Goal: Task Accomplishment & Management: Manage account settings

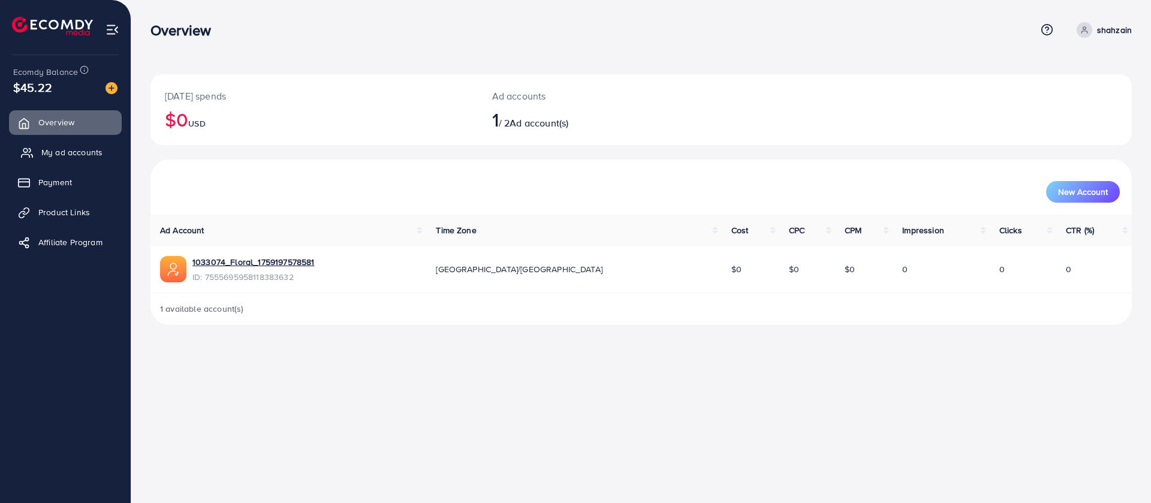
click at [76, 153] on span "My ad accounts" at bounding box center [71, 152] width 61 height 12
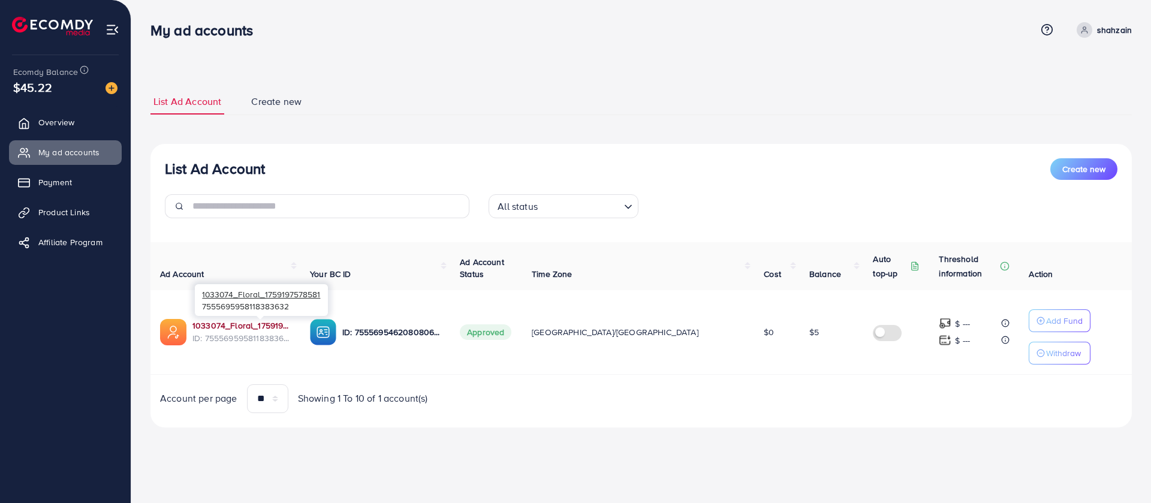
click at [207, 325] on link "1033074_Floral_1759197578581" at bounding box center [241, 326] width 98 height 12
click at [56, 206] on span "Product Links" at bounding box center [67, 212] width 52 height 12
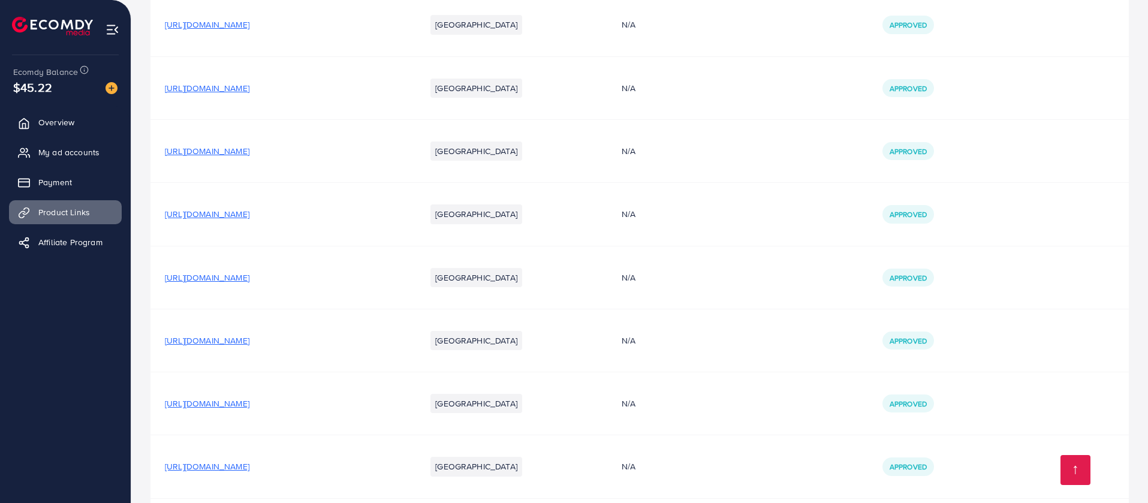
scroll to position [651, 0]
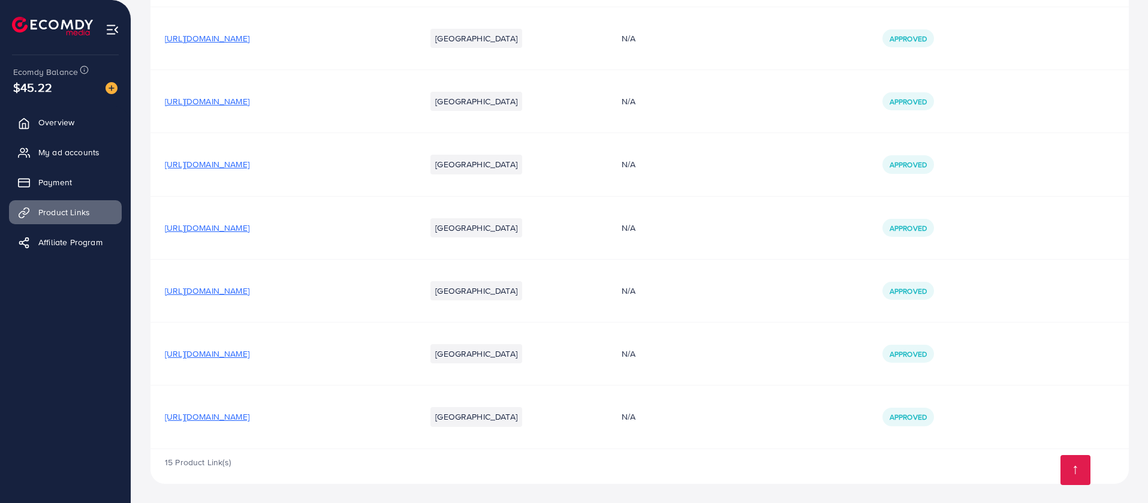
drag, startPoint x: 383, startPoint y: 414, endPoint x: 378, endPoint y: 418, distance: 6.5
click at [249, 418] on span "https://www.hayawears.site/products/3-pcs-heavy-sequence-embroidery" at bounding box center [207, 417] width 85 height 12
click at [249, 353] on span "https://www.hayawears.site/products/embroidered-sequence-3pc-suit" at bounding box center [207, 354] width 85 height 12
click at [249, 294] on span "https://www.hayawears.site/products/embroidered-fancy-3-pc-suit" at bounding box center [207, 291] width 85 height 12
click at [249, 231] on span "https://www.hayawears.site/products/embroidery-neck-and-sleeves-3-pc-suit" at bounding box center [207, 228] width 85 height 12
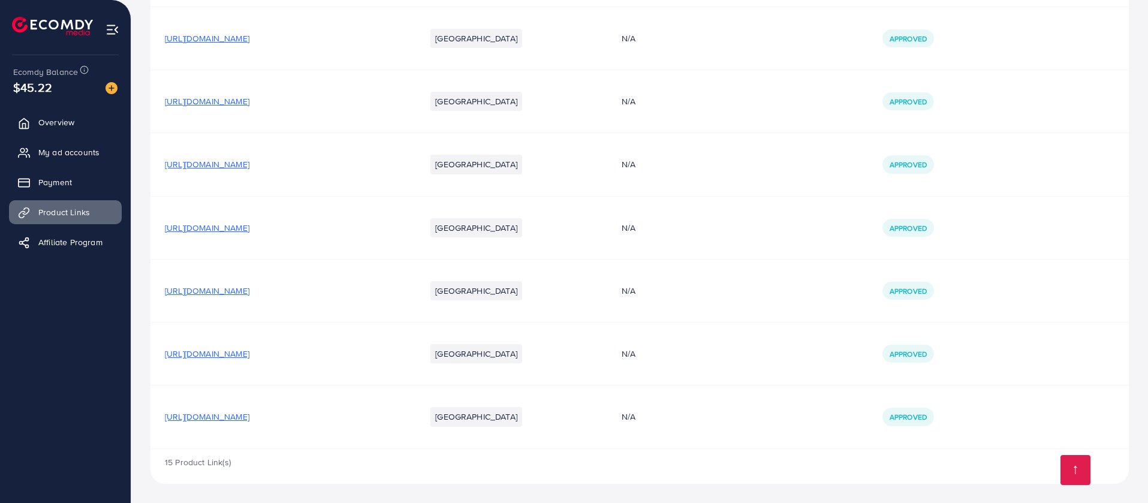
click at [249, 168] on span "https://www.hayawears.site/products/embroidered-3pc-suit" at bounding box center [207, 164] width 85 height 12
click at [249, 166] on span "https://www.hayawears.site/products/embroidered-3pc-suit" at bounding box center [207, 164] width 85 height 12
drag, startPoint x: 339, startPoint y: 163, endPoint x: 399, endPoint y: 173, distance: 60.2
click at [399, 173] on td "https://www.hayawears.site/products/embroidered-3pc-suit" at bounding box center [281, 164] width 261 height 63
copy span "https://www.hayawears.site/products/embroidered-3pc-suit"
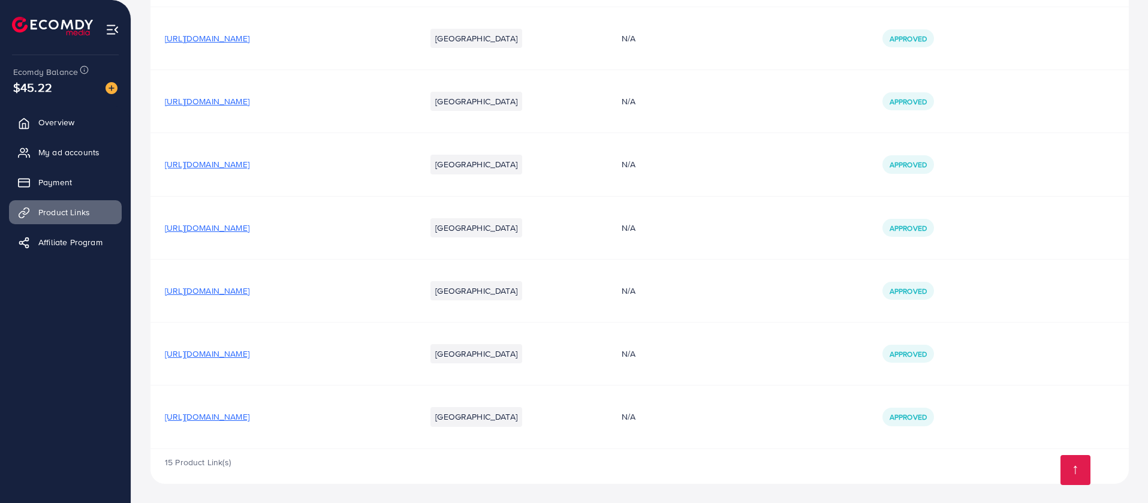
click at [249, 101] on span "https://www.hayawears.site/products/heavy-embroidered-3pc-suit" at bounding box center [207, 101] width 85 height 12
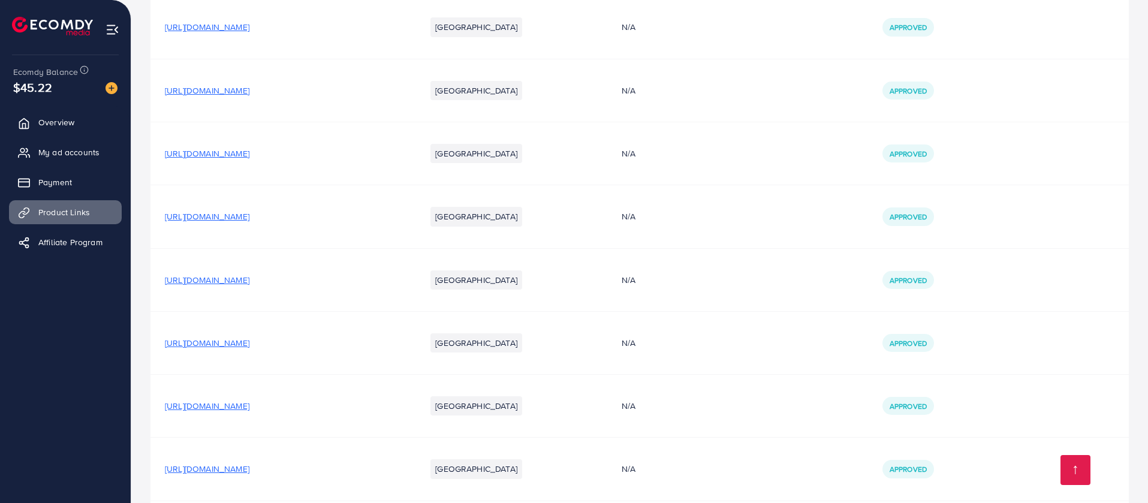
scroll to position [561, 0]
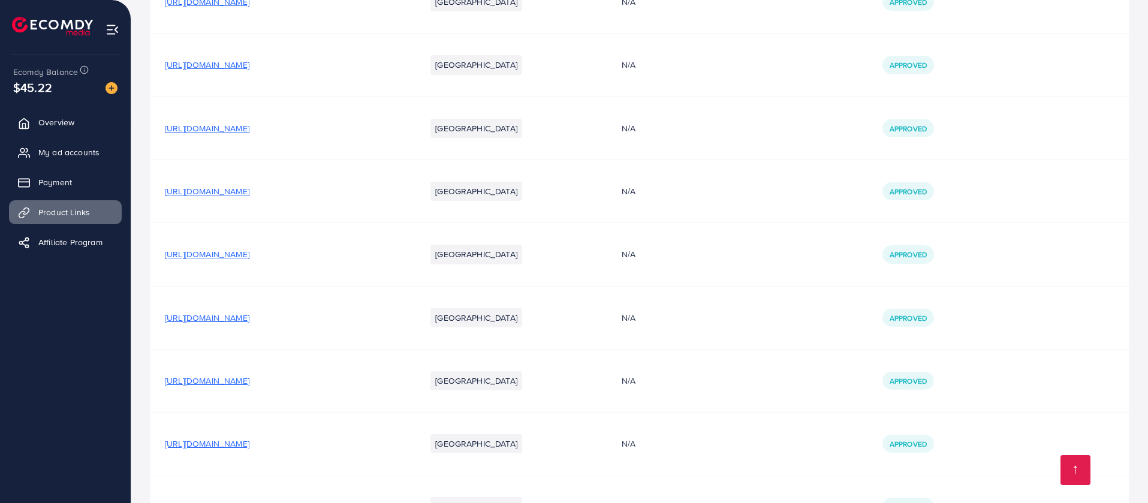
click at [249, 127] on span "https://www.hayawears.site/products/embroidered-3pc-suit-1" at bounding box center [207, 128] width 85 height 12
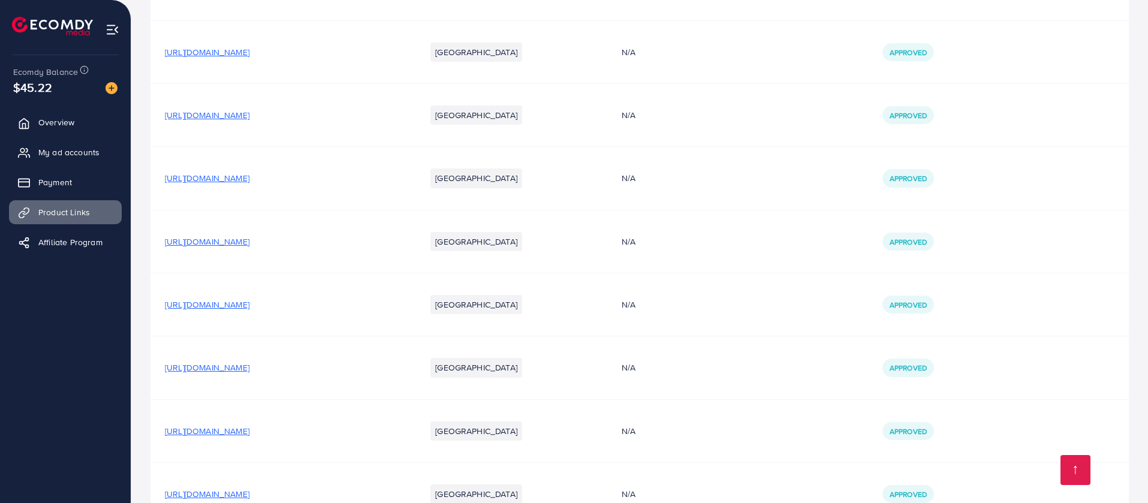
scroll to position [201, 0]
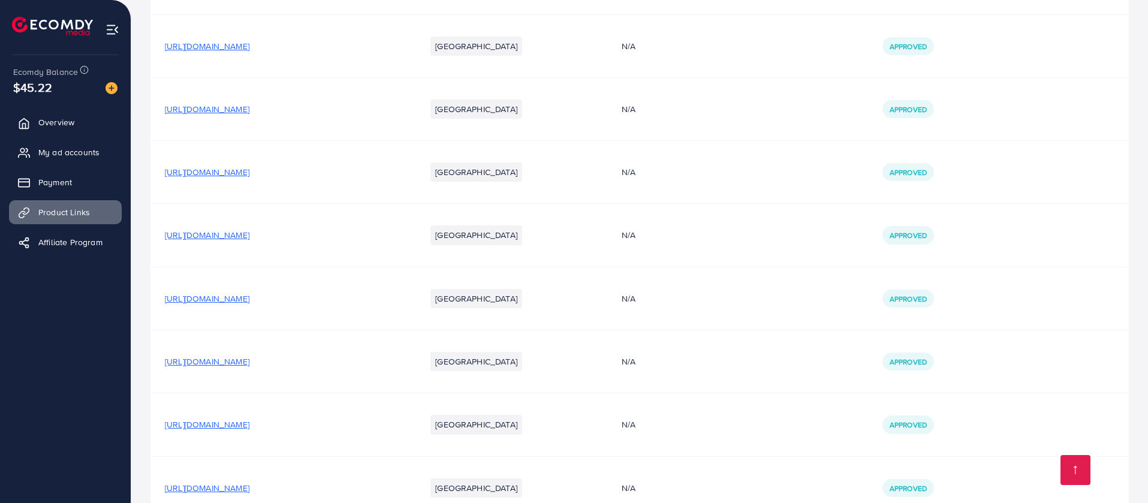
click at [249, 366] on span "https://www.hayawears.site/products/embroidered-3pc-suit-2" at bounding box center [207, 362] width 85 height 12
click at [350, 226] on td "https://www.hayawears.site/products/embroidered-3-pc-suit-2" at bounding box center [281, 235] width 261 height 63
click at [249, 236] on span "https://www.hayawears.site/products/embroidered-3-pc-suit-2" at bounding box center [207, 235] width 85 height 12
click at [321, 179] on td "https://www.hayawears.site/products/summer-3-pc-suit" at bounding box center [281, 172] width 261 height 63
click at [249, 169] on span "https://www.hayawears.site/products/summer-3-pc-suit" at bounding box center [207, 172] width 85 height 12
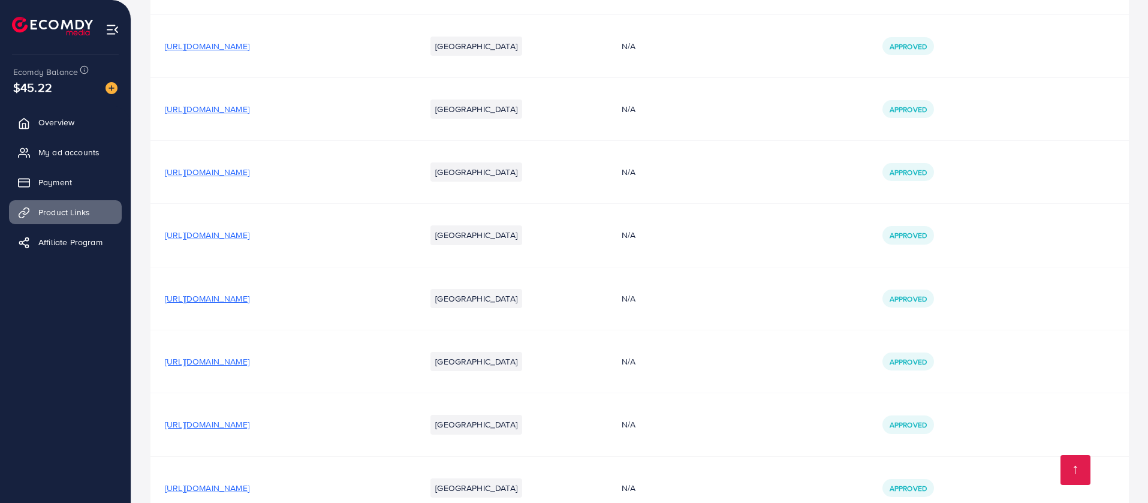
click at [249, 109] on span "https://www.hayawears.site/products/embroidered-3pc-suit-4" at bounding box center [207, 109] width 85 height 12
click at [249, 46] on span "https://www.hayawears.site/products/heavy-embroidered-3-pc-suit" at bounding box center [207, 46] width 85 height 12
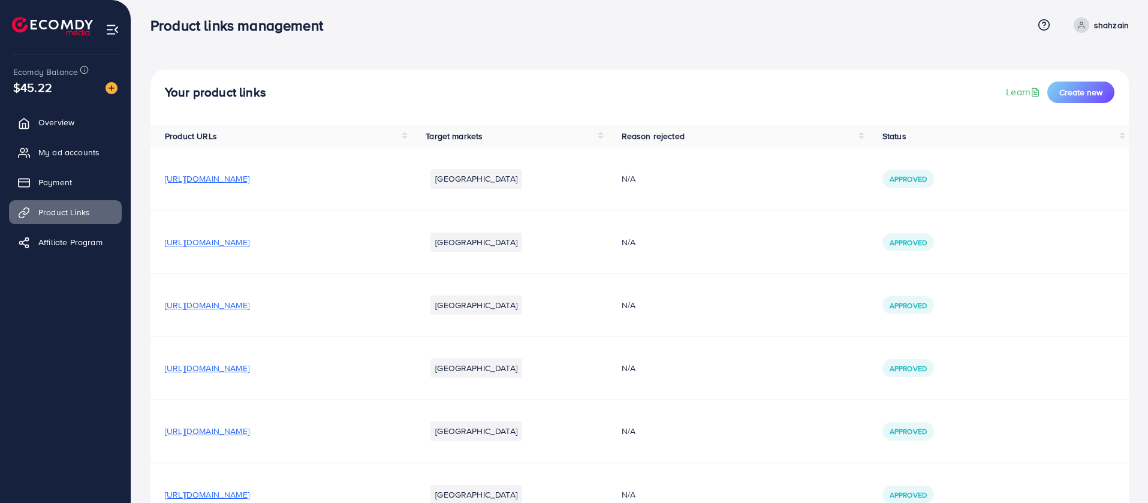
scroll to position [0, 0]
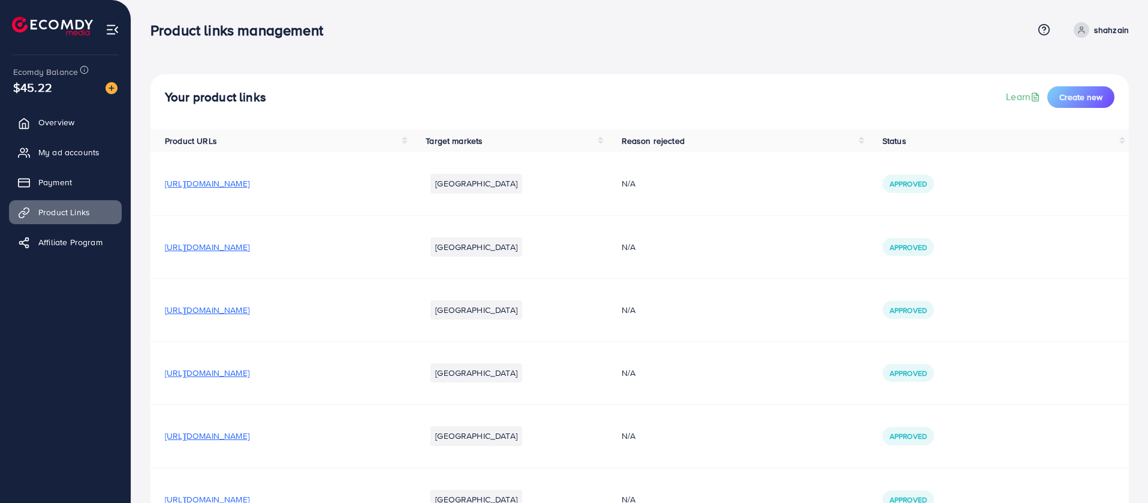
click at [249, 183] on span "https://floraloutfit.online/products/women-stylish-ethinc-kurti-palazo-set-combo" at bounding box center [207, 184] width 85 height 12
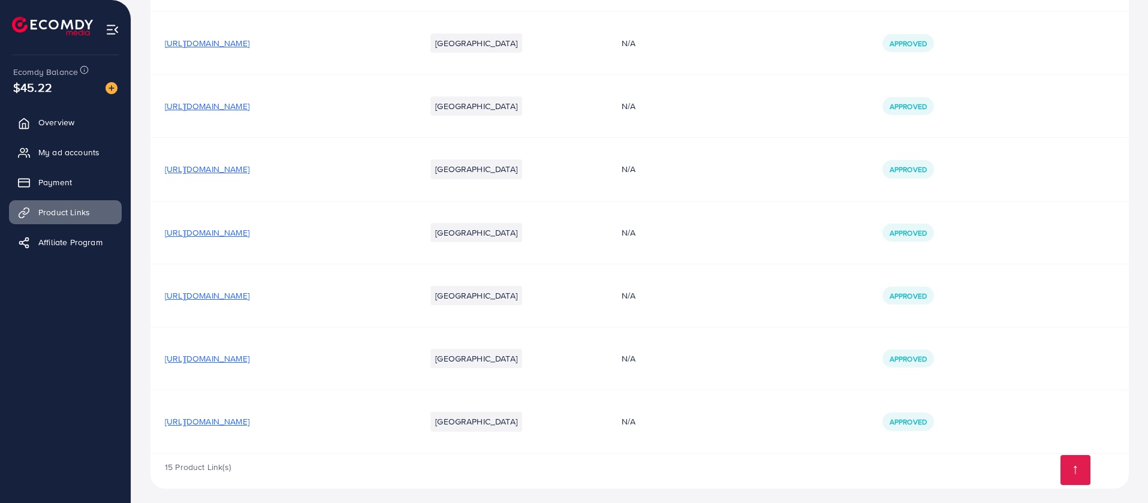
scroll to position [651, 0]
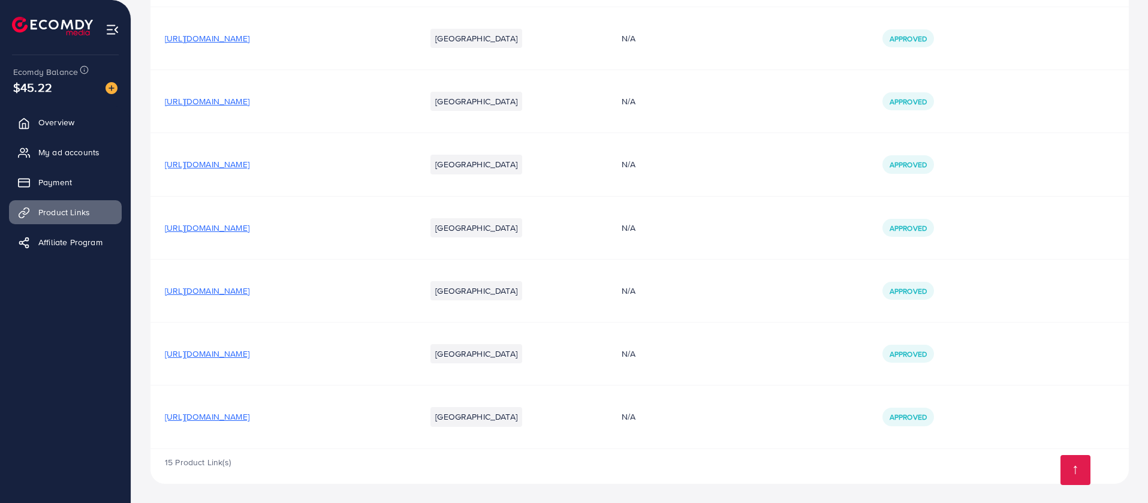
click at [319, 425] on td "https://www.hayawears.site/products/3-pcs-heavy-sequence-embroidery" at bounding box center [281, 417] width 261 height 63
click at [249, 416] on span "https://www.hayawears.site/products/3-pcs-heavy-sequence-embroidery" at bounding box center [207, 417] width 85 height 12
click at [249, 353] on span "https://www.hayawears.site/products/embroidered-sequence-3pc-suit" at bounding box center [207, 354] width 85 height 12
click at [249, 293] on span "https://www.hayawears.site/products/embroidered-fancy-3-pc-suit" at bounding box center [207, 291] width 85 height 12
click at [249, 226] on span "https://www.hayawears.site/products/embroidery-neck-and-sleeves-3-pc-suit" at bounding box center [207, 228] width 85 height 12
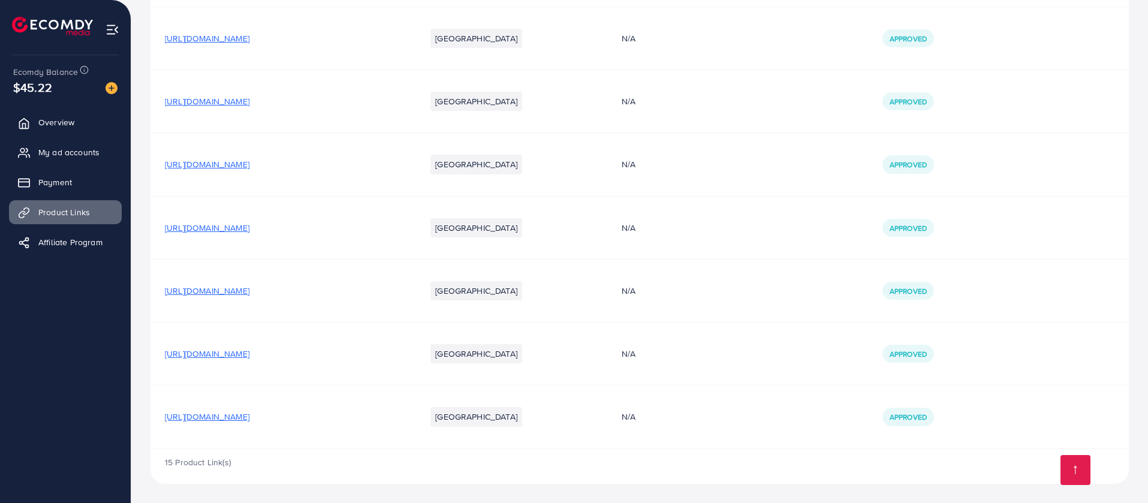
click at [249, 163] on span "https://www.hayawears.site/products/embroidered-3pc-suit" at bounding box center [207, 164] width 85 height 12
click at [249, 166] on span "https://www.hayawears.site/products/embroidered-3pc-suit" at bounding box center [207, 164] width 85 height 12
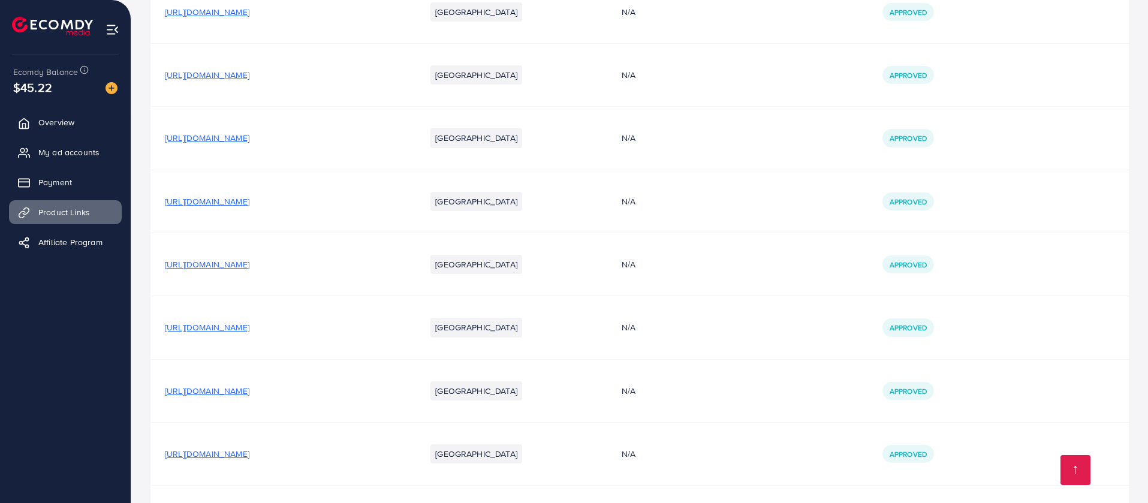
scroll to position [471, 0]
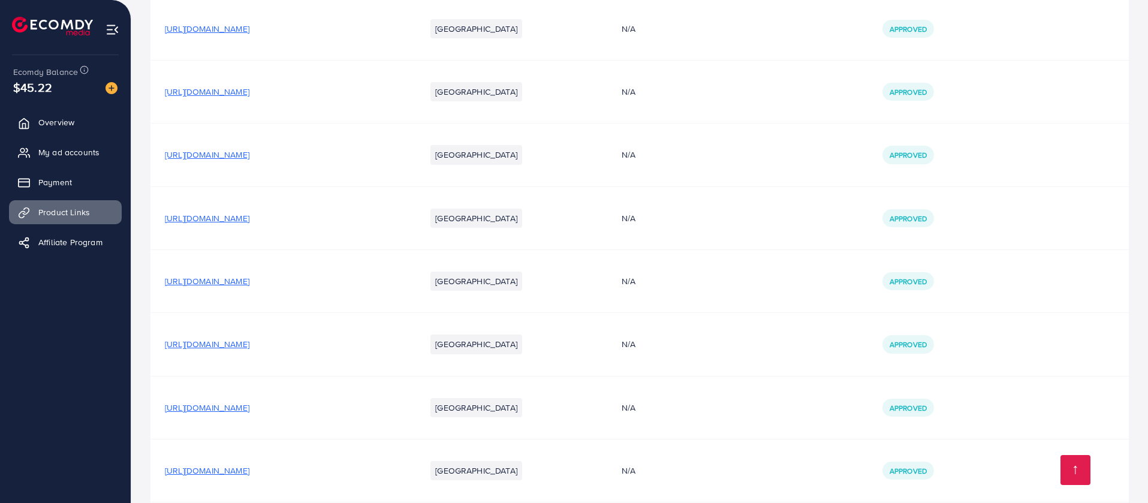
click at [249, 278] on span "https://www.hayawears.site/products/heavy-embroidered-3pc-suit" at bounding box center [207, 281] width 85 height 12
click at [249, 219] on span "https://www.hayawears.site/products/embroidered-3pc-suit-1" at bounding box center [207, 218] width 85 height 12
click at [249, 158] on span "https://www.hayawears.site/products/neck-an-sleeves-sequence-3pc-suit" at bounding box center [207, 155] width 85 height 12
click at [249, 92] on span "https://www.hayawears.site/products/embroidered-3pc-suit-2" at bounding box center [207, 92] width 85 height 12
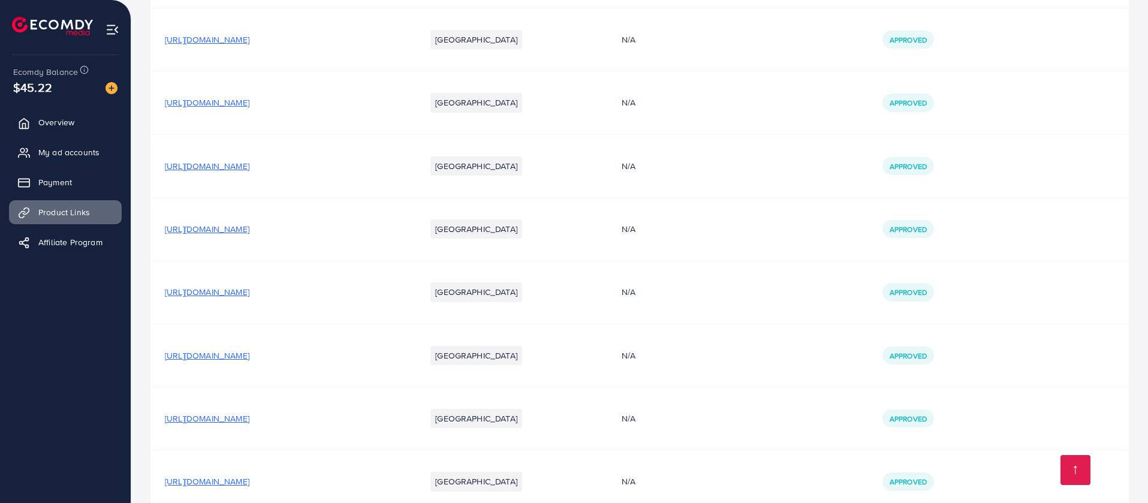
scroll to position [291, 0]
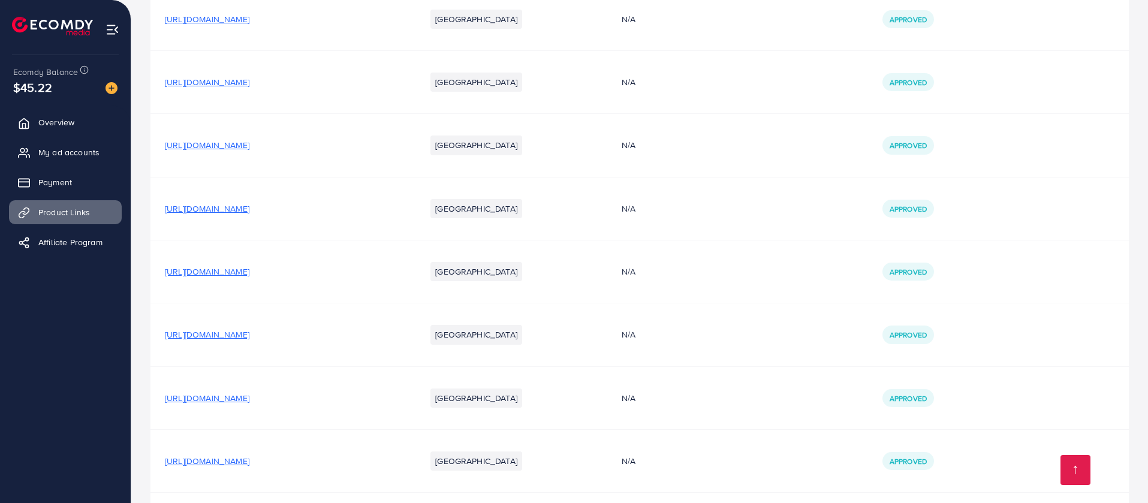
click at [249, 206] on span "https://www.hayawears.site/products/pure-shafoon-maxi-3pc" at bounding box center [207, 209] width 85 height 12
click at [249, 210] on span "https://www.hayawears.site/products/pure-shafoon-maxi-3pc" at bounding box center [207, 209] width 85 height 12
drag, startPoint x: 158, startPoint y: 212, endPoint x: 401, endPoint y: 201, distance: 243.1
click at [401, 201] on td "https://www.hayawears.site/products/pure-shafoon-maxi-3pc" at bounding box center [281, 208] width 261 height 63
copy span "https://www.hayawears.site/products/pure-shafoon-maxi-3pc"
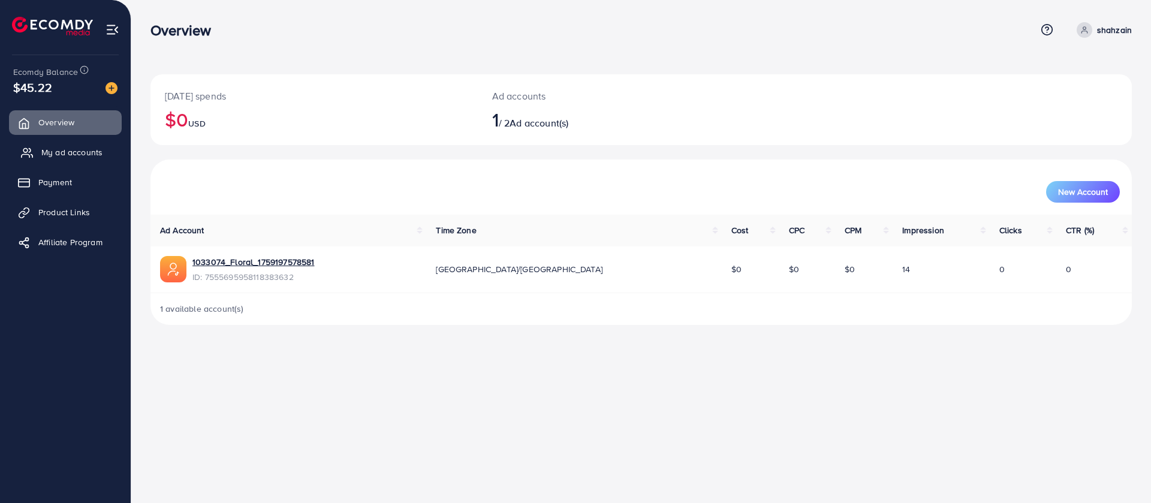
click at [98, 152] on span "My ad accounts" at bounding box center [71, 152] width 61 height 12
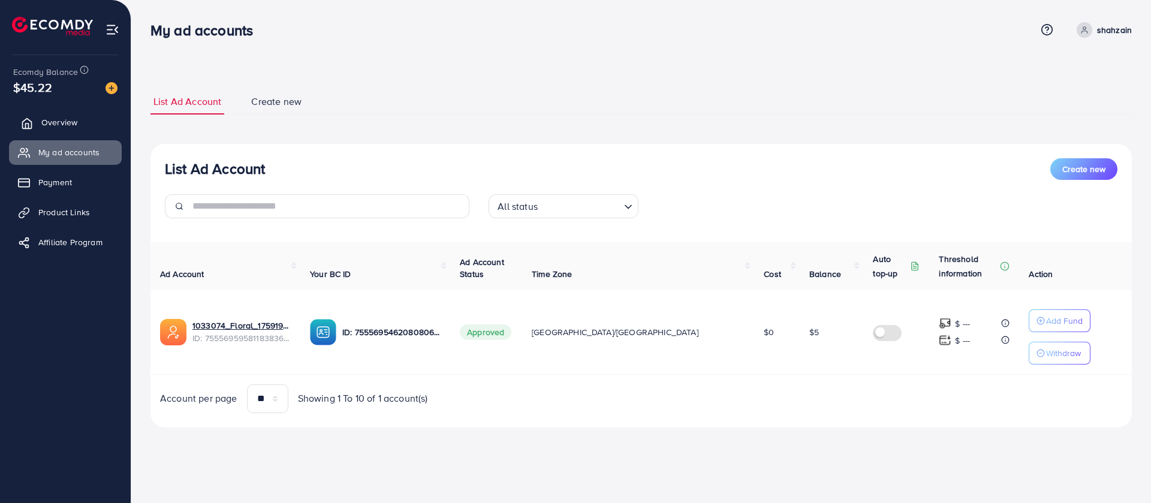
click at [74, 119] on span "Overview" at bounding box center [59, 122] width 36 height 12
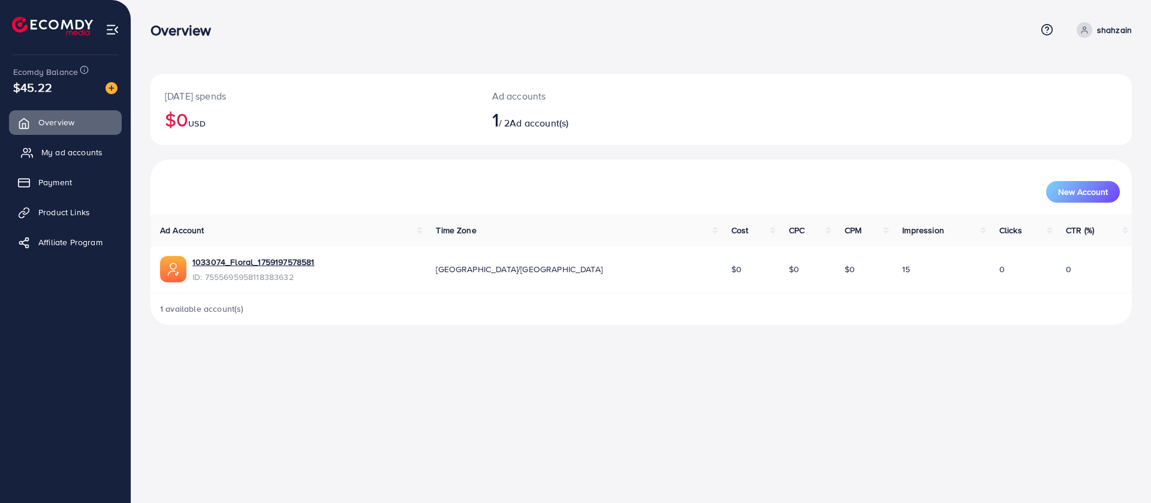
click at [62, 154] on span "My ad accounts" at bounding box center [71, 152] width 61 height 12
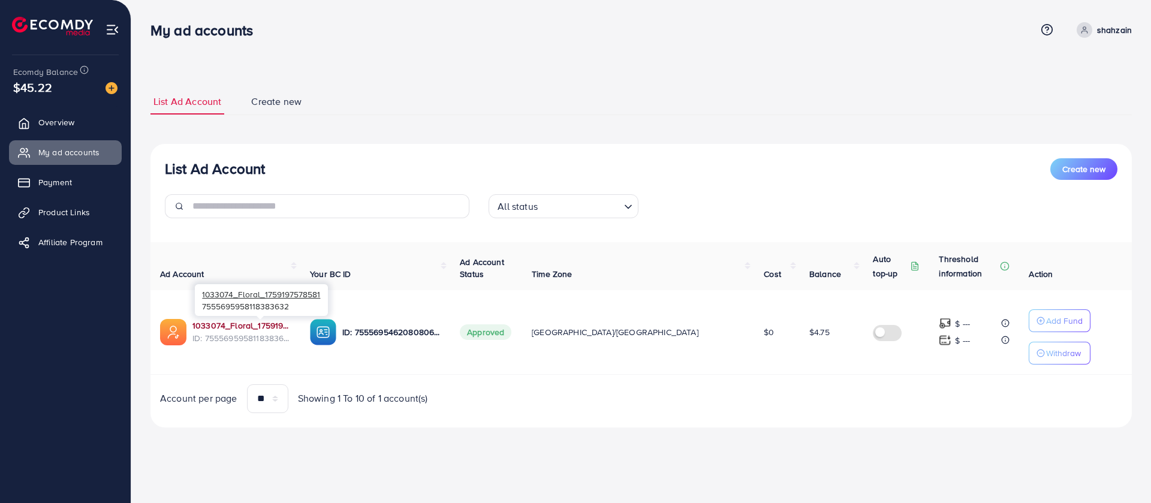
click at [278, 329] on link "1033074_Floral_1759197578581" at bounding box center [241, 326] width 98 height 12
